Goal: Complete application form

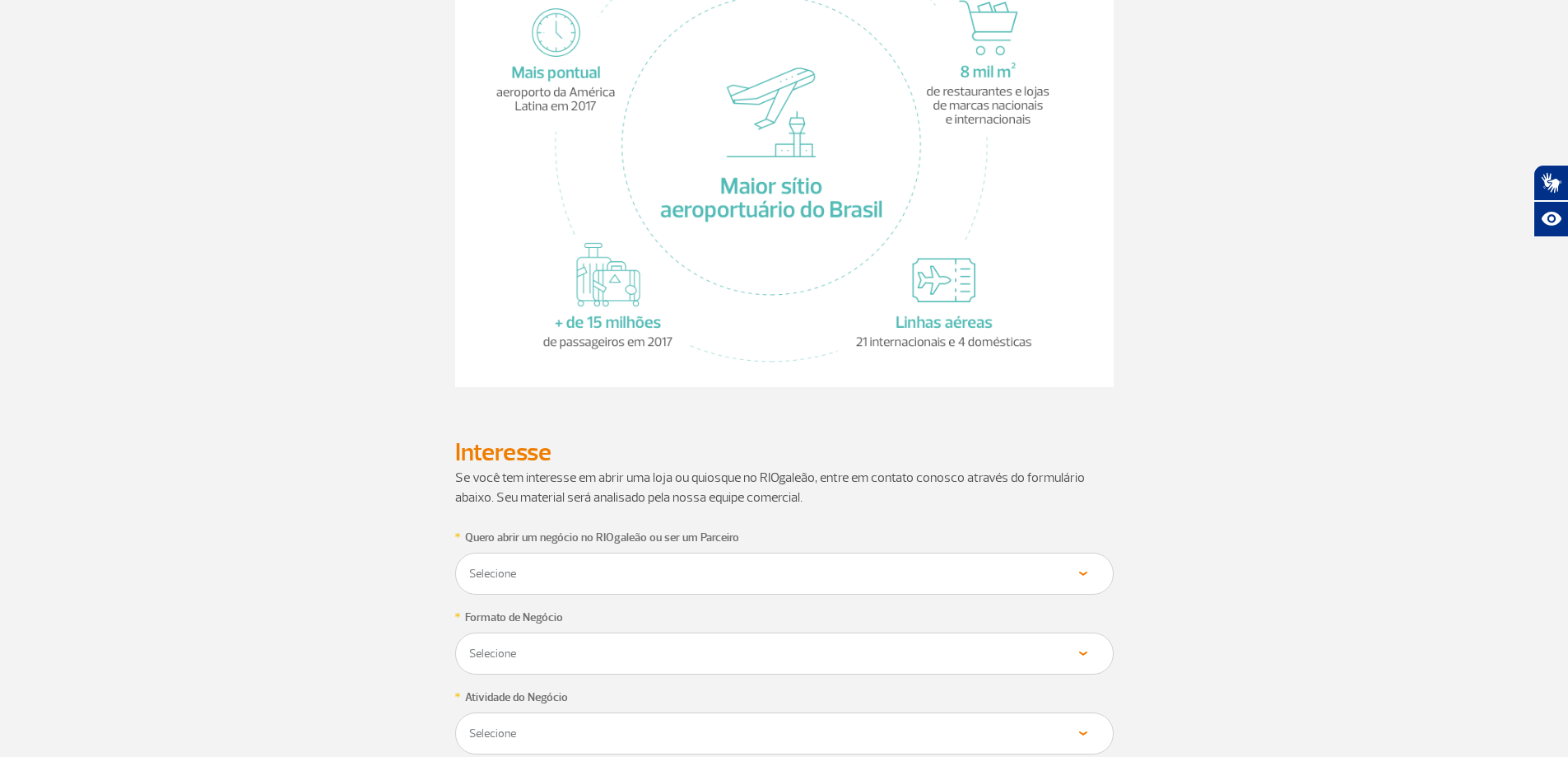
scroll to position [741, 0]
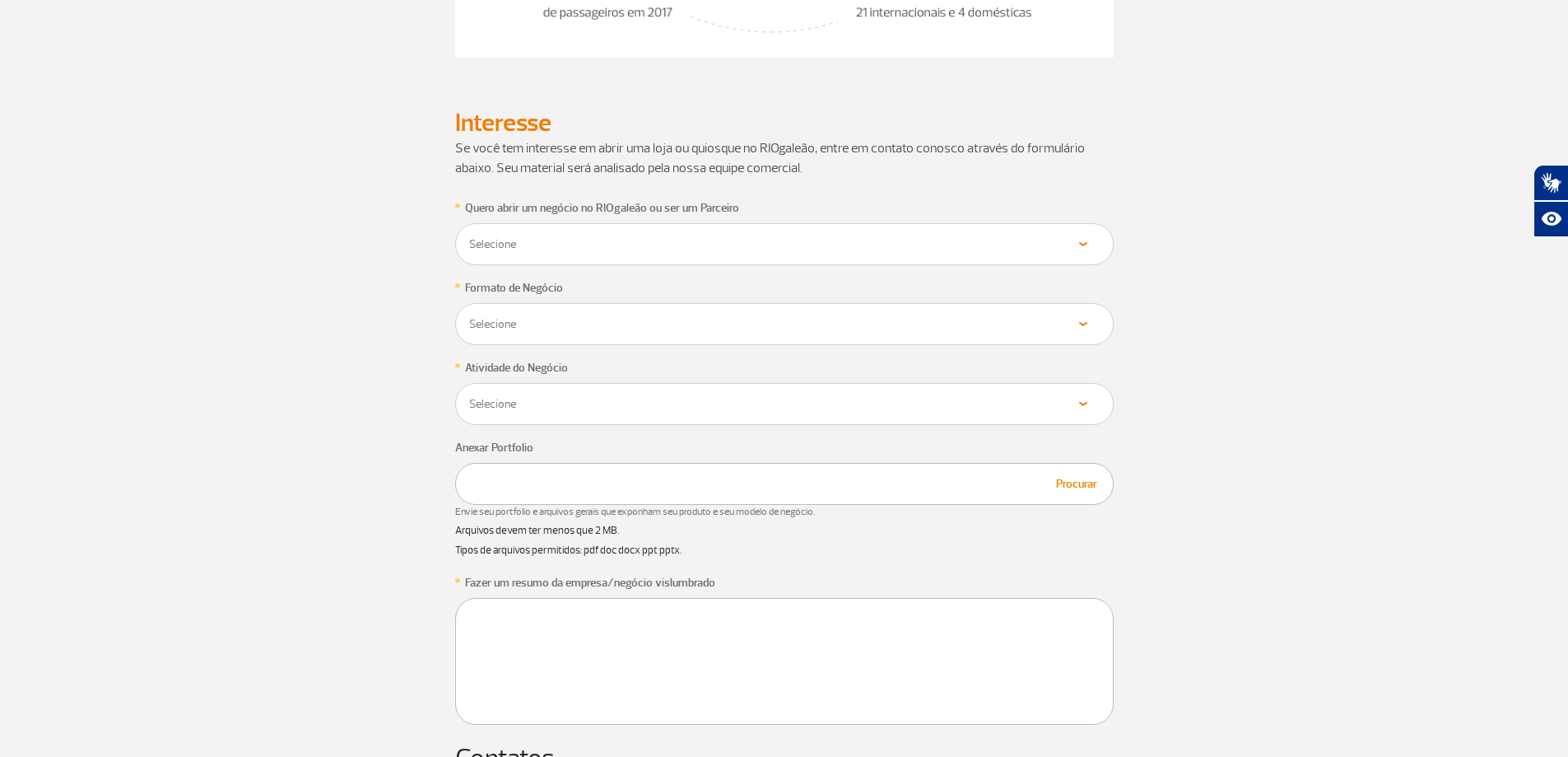
click at [573, 248] on select "Selecione Loja Quiosque Fornecedor" at bounding box center [784, 245] width 632 height 16
click at [341, 299] on app-form-ic "* Quero abrir um negócio no RIOgaleão ou ser um Parceiro Selecione Loja Quiosqu…" at bounding box center [784, 698] width 913 height 1003
click at [529, 256] on div "Selecione Loja Quiosque Fornecedor" at bounding box center [770, 244] width 631 height 42
click at [533, 244] on select "Selecione Loja Quiosque Fornecedor" at bounding box center [770, 245] width 604 height 16
select select "Fornecedor"
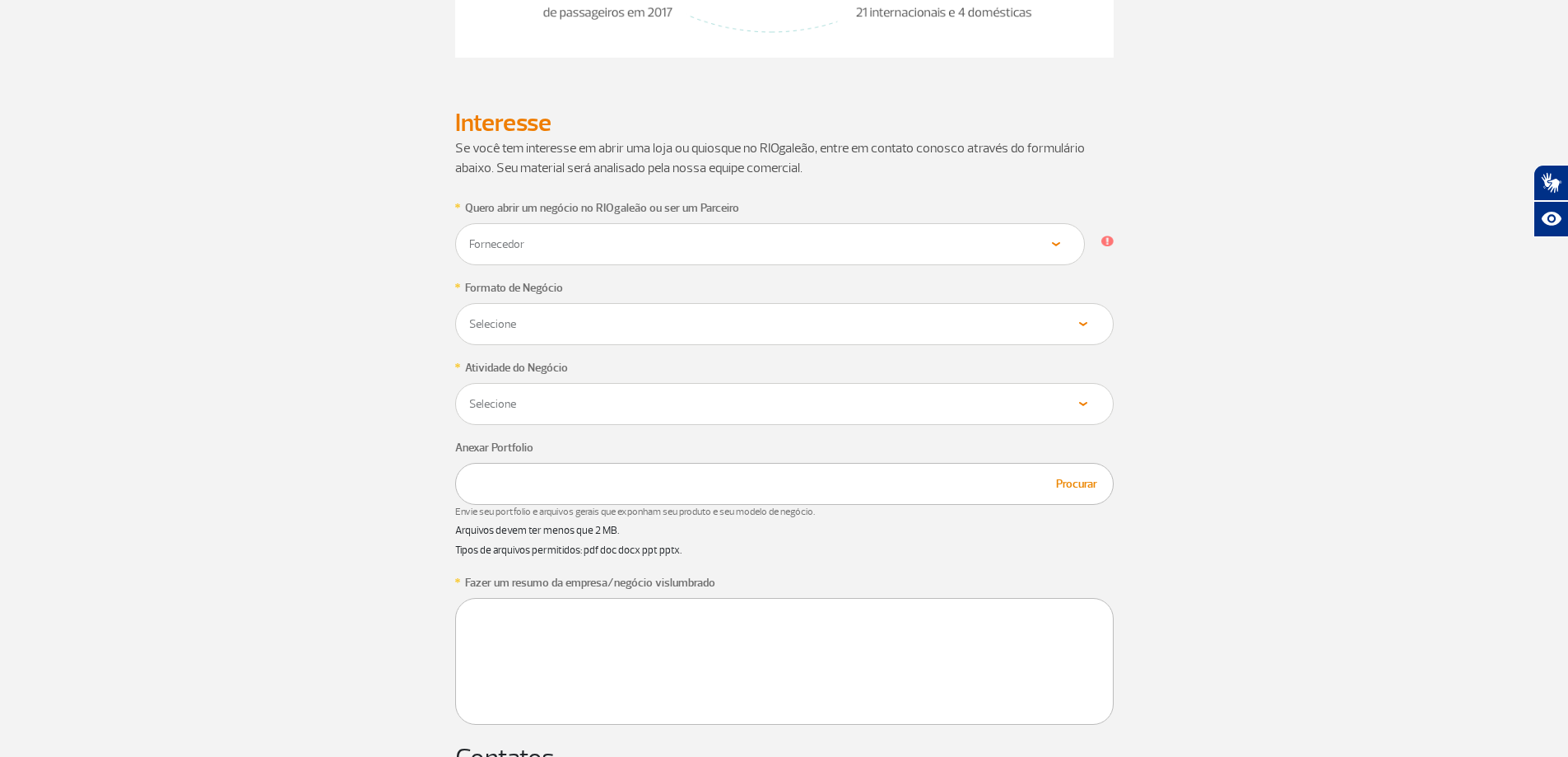
click at [469, 237] on select "Selecione Loja Quiosque Fornecedor" at bounding box center [770, 245] width 604 height 16
click at [564, 335] on div "Selecione Próprio Franquia" at bounding box center [784, 324] width 659 height 42
click at [1078, 317] on select "Selecione Próprio Franquia" at bounding box center [784, 324] width 632 height 16
click at [269, 386] on section "* Quero abrir um negócio no RIOgaleão ou ser um Parceiro Selecione Loja Quiosqu…" at bounding box center [784, 698] width 1568 height 1003
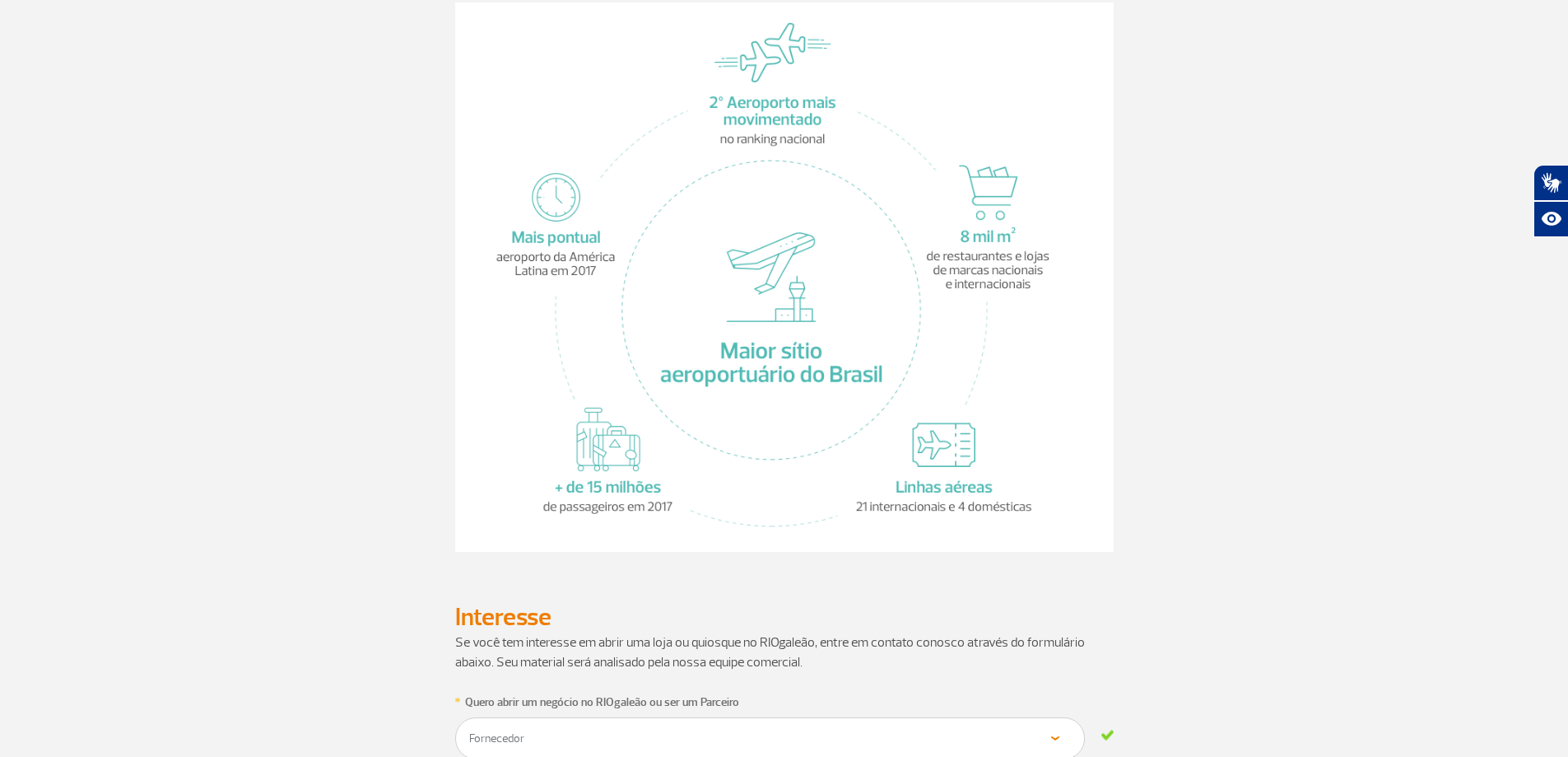
scroll to position [165, 0]
